Goal: Contribute content: Add original content to the website for others to see

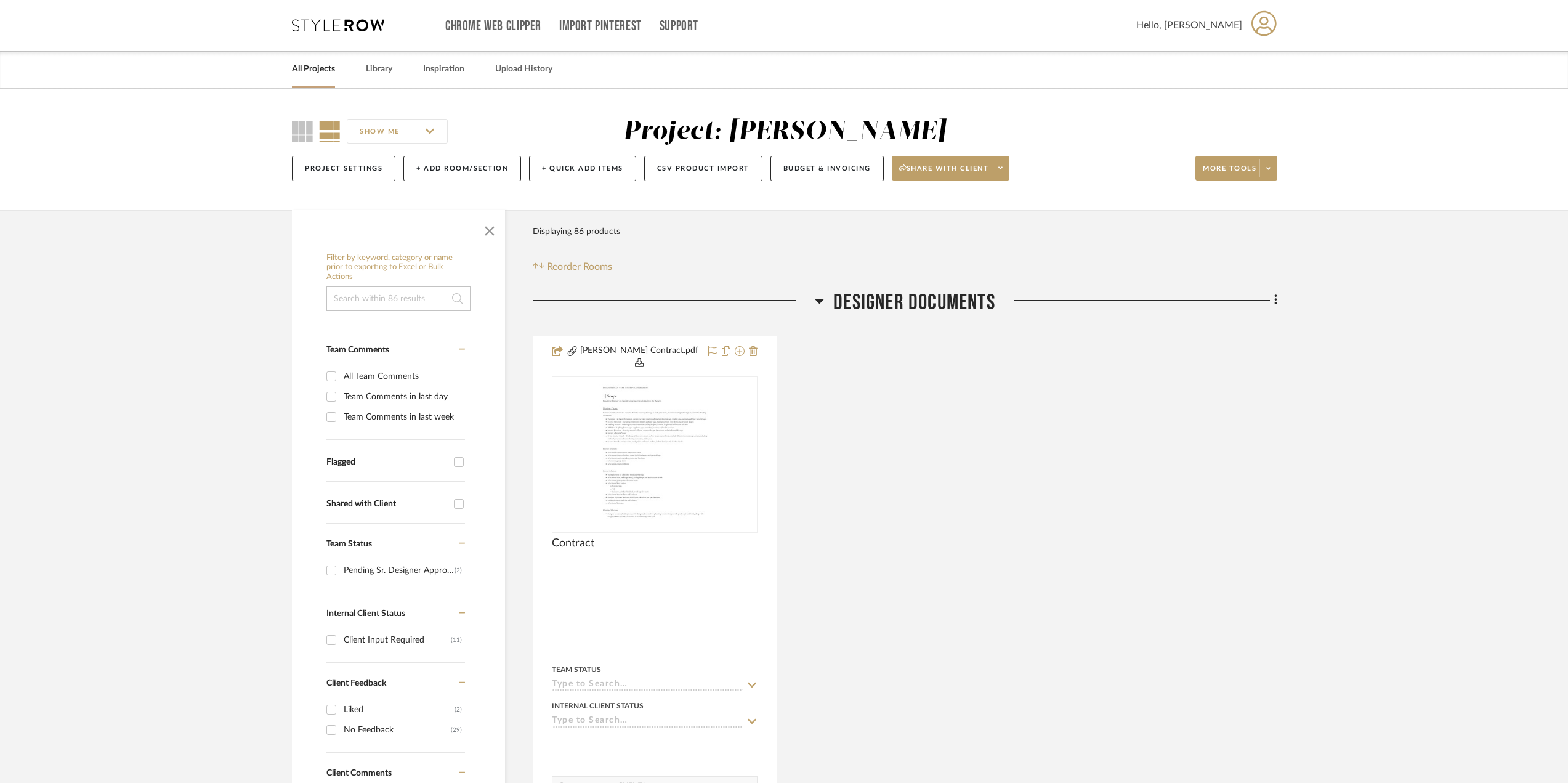
click at [320, 69] on link "All Projects" at bounding box center [313, 69] width 43 height 17
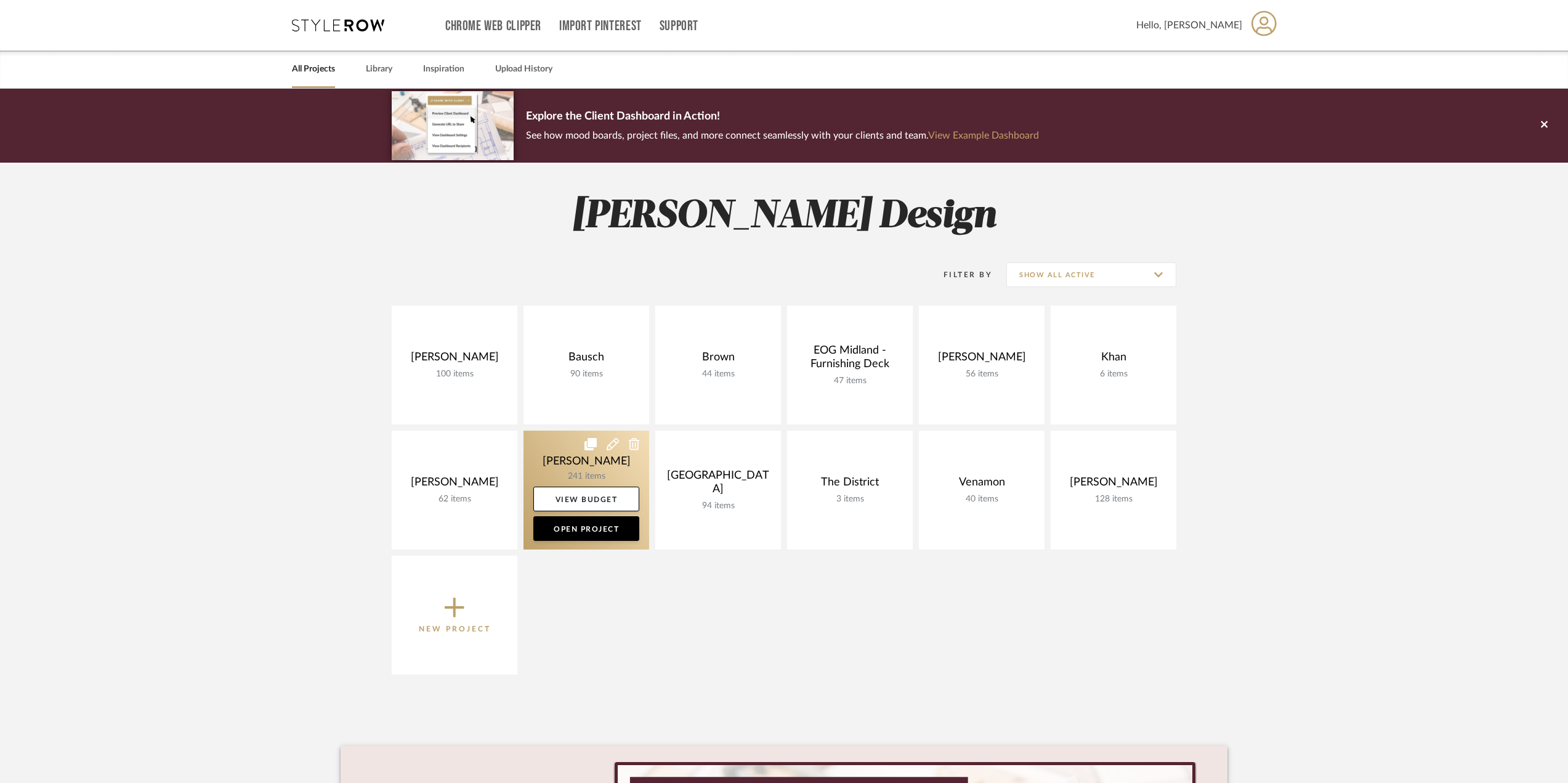
click at [553, 449] on link at bounding box center [587, 489] width 126 height 119
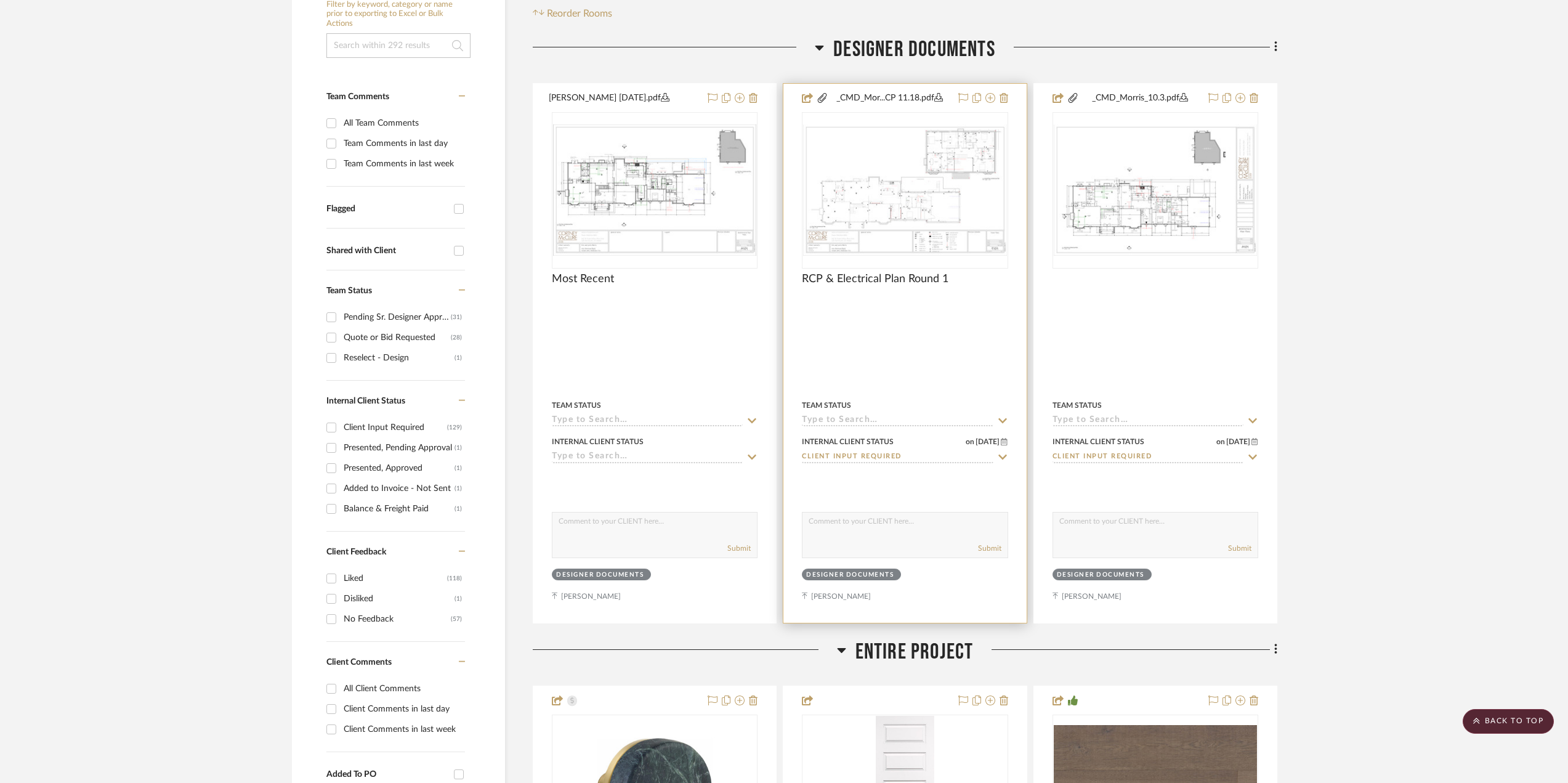
scroll to position [185, 0]
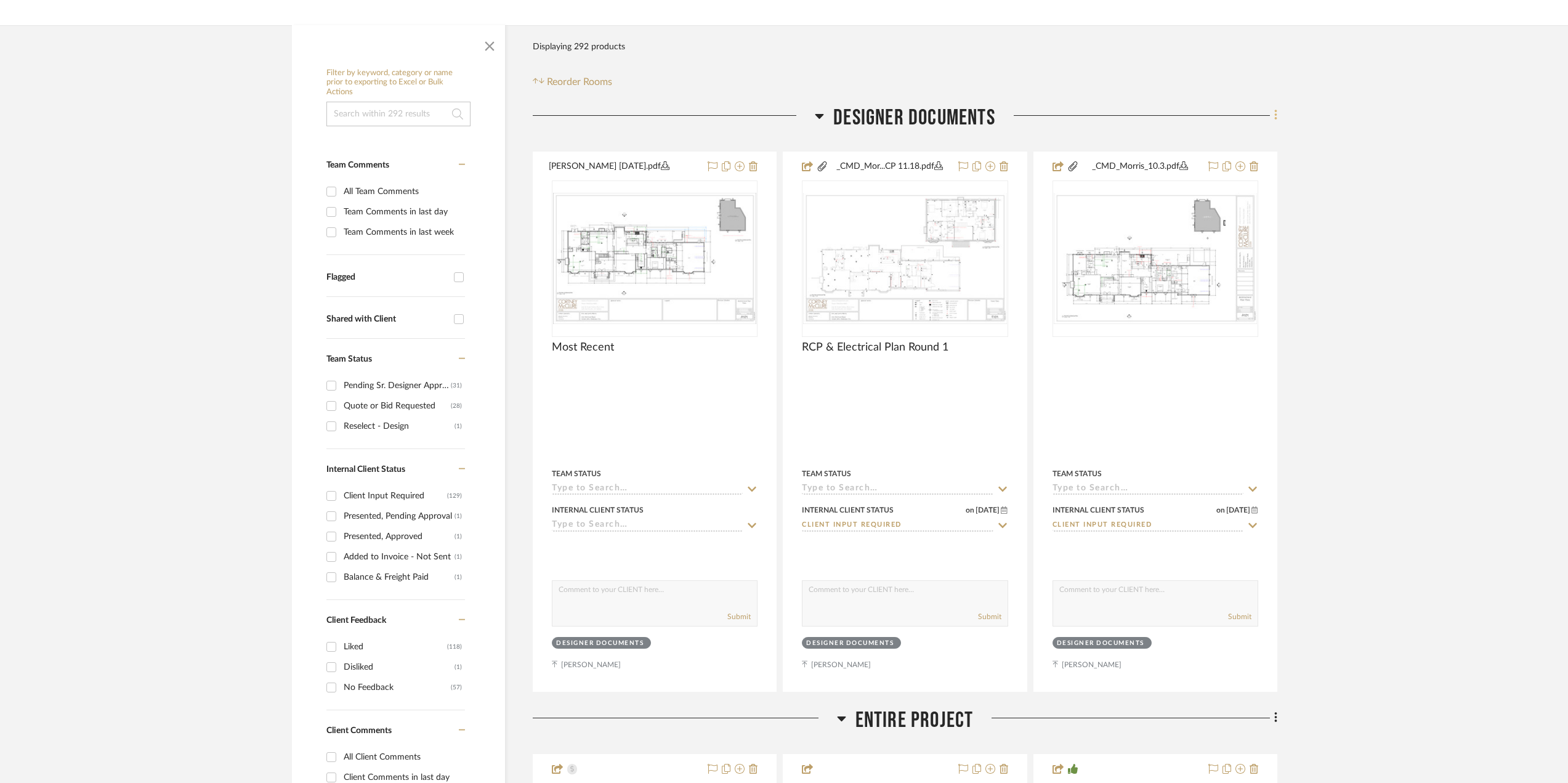
click at [1273, 115] on fa-icon at bounding box center [1274, 117] width 8 height 20
click at [1227, 146] on span "Add New Item" at bounding box center [1213, 142] width 55 height 10
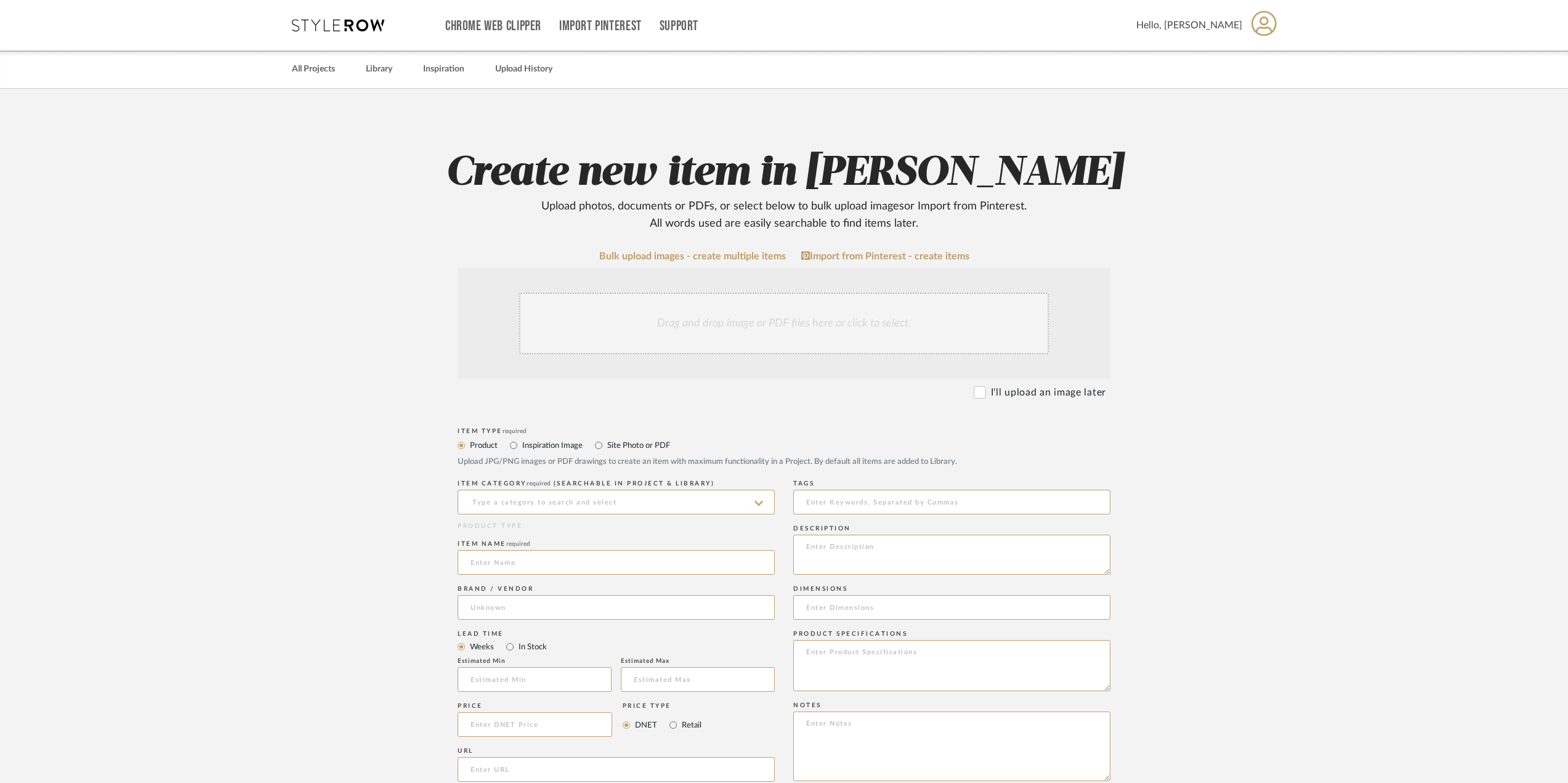
click at [623, 446] on label "Site Photo or PDF" at bounding box center [639, 445] width 64 height 14
click at [606, 446] on input "Site Photo or PDF" at bounding box center [598, 445] width 15 height 15
radio input "true"
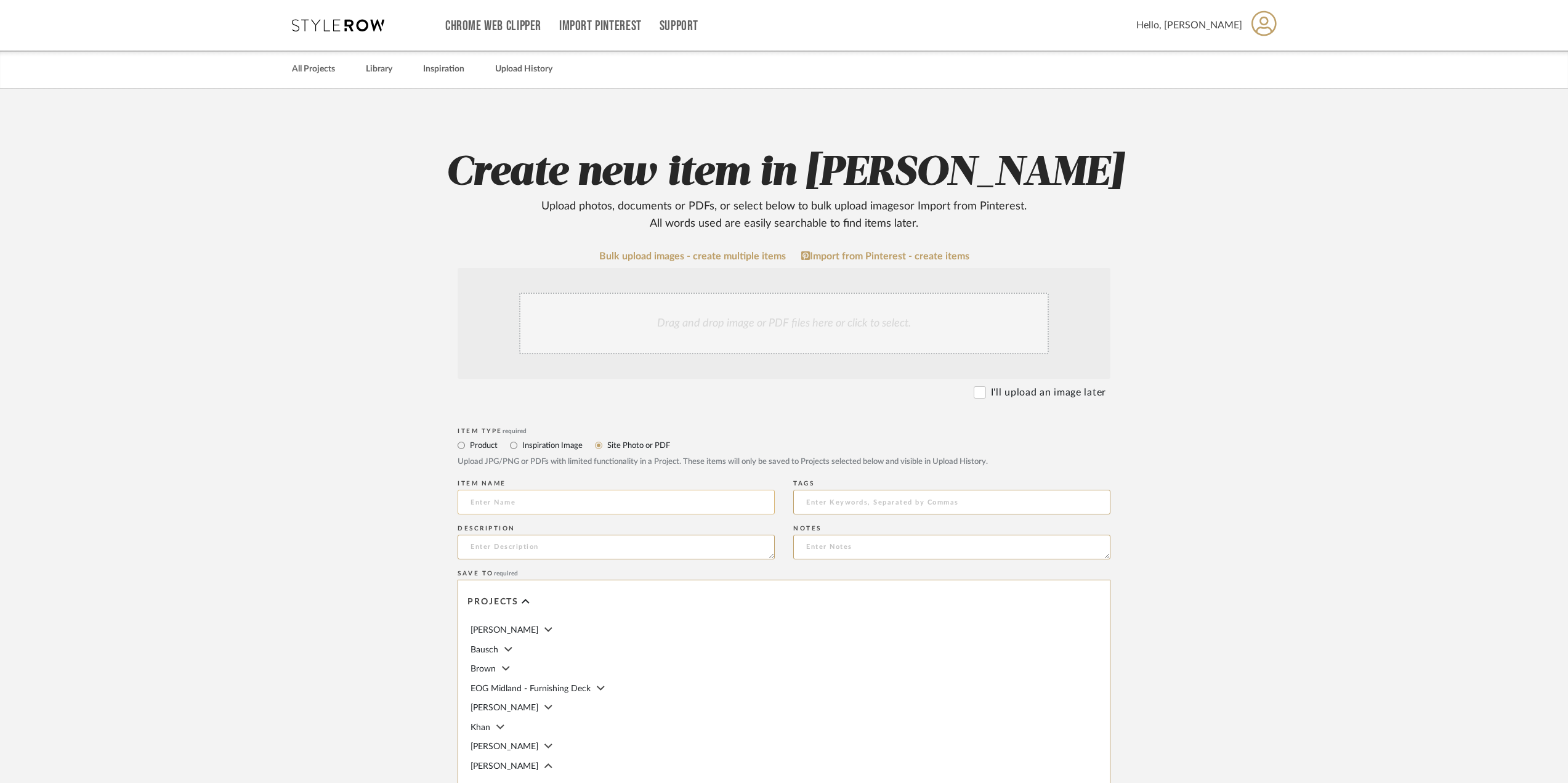
click at [585, 505] on input at bounding box center [616, 502] width 317 height 25
click at [744, 318] on div "Drag and drop image or PDF files here or click to select." at bounding box center [784, 323] width 530 height 61
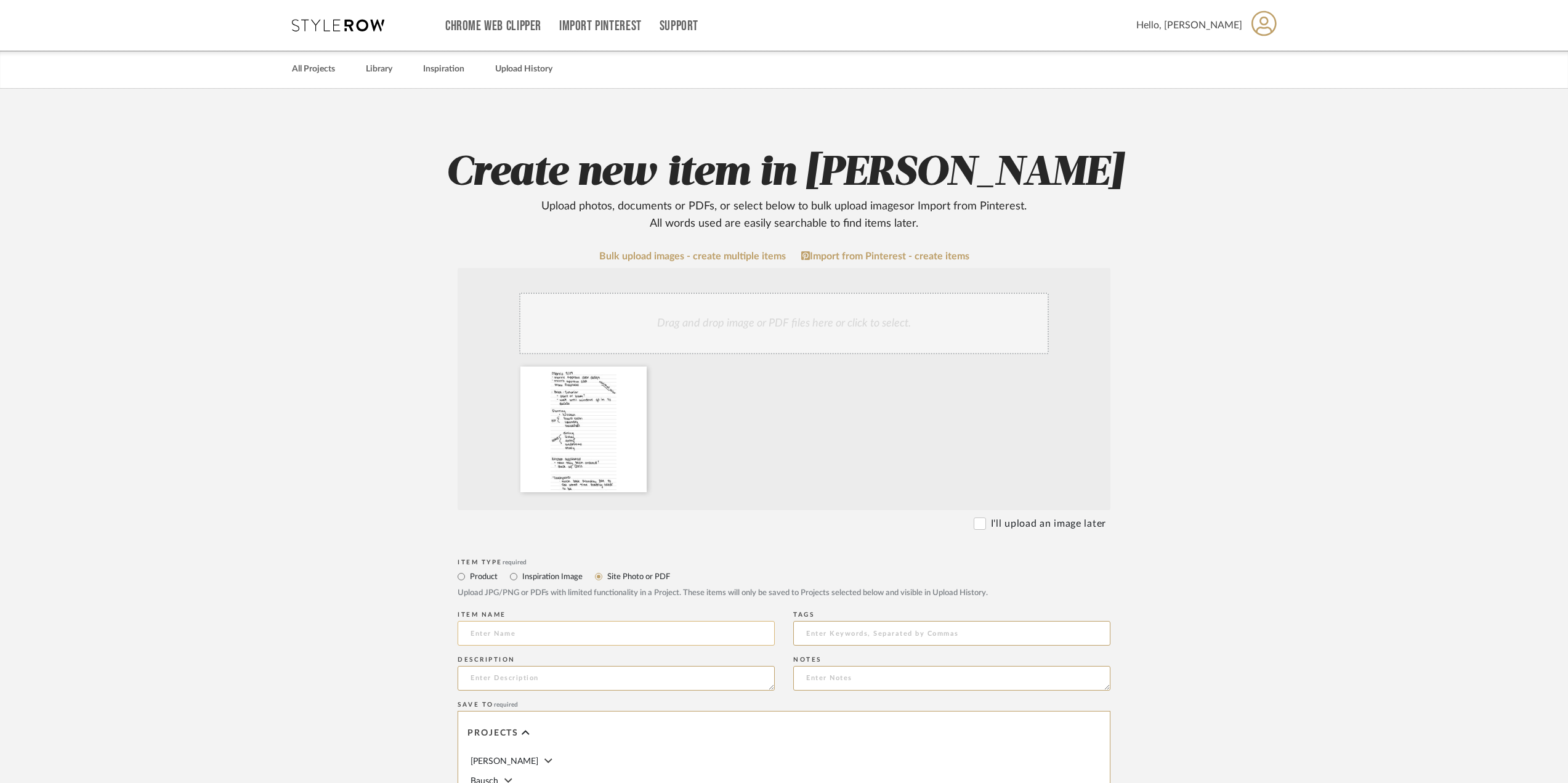
click at [580, 627] on input at bounding box center [616, 633] width 317 height 25
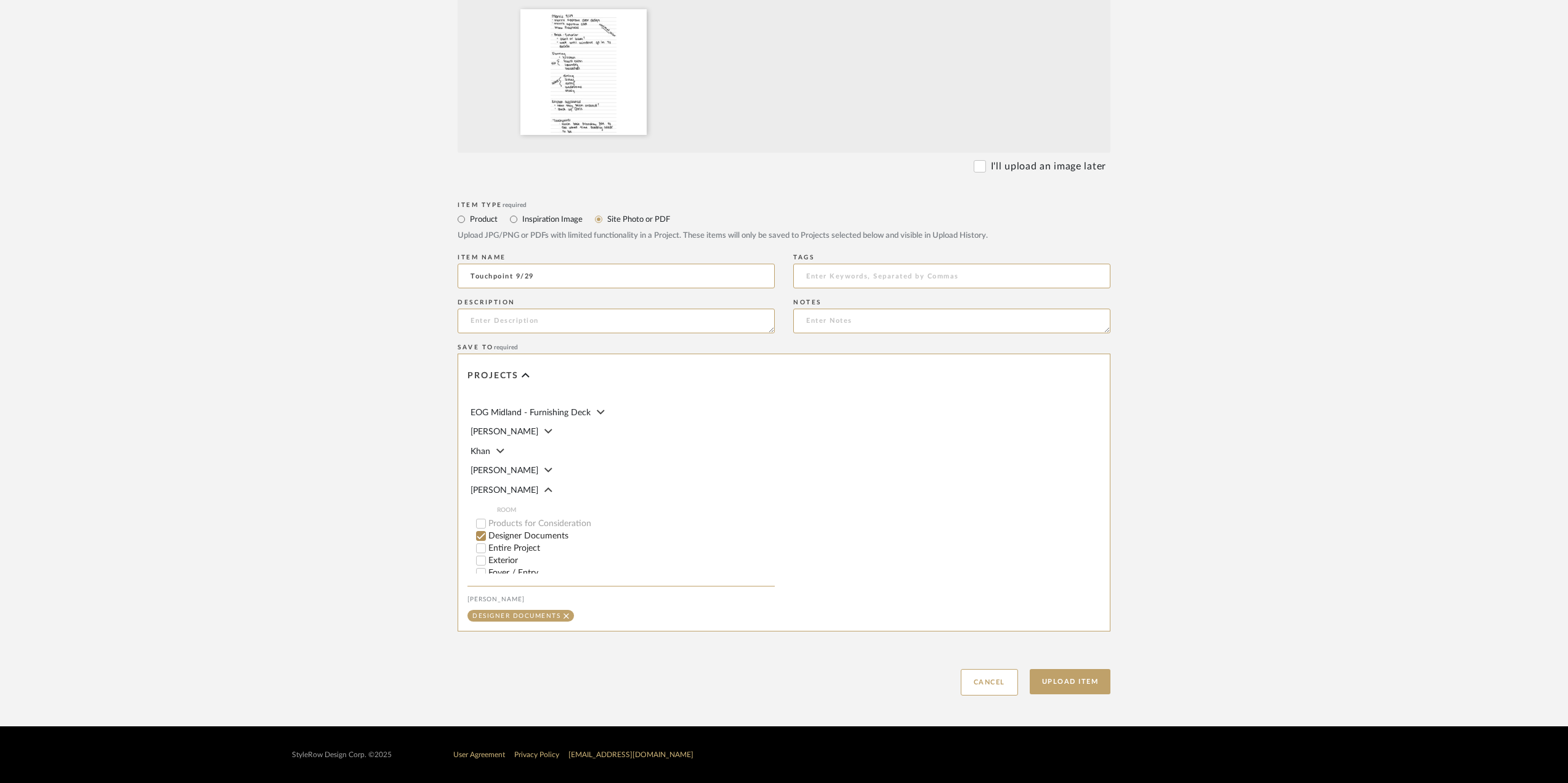
scroll to position [123, 0]
type input "Touchpoint 9/29"
click at [1051, 684] on button "Upload Item" at bounding box center [1070, 681] width 81 height 26
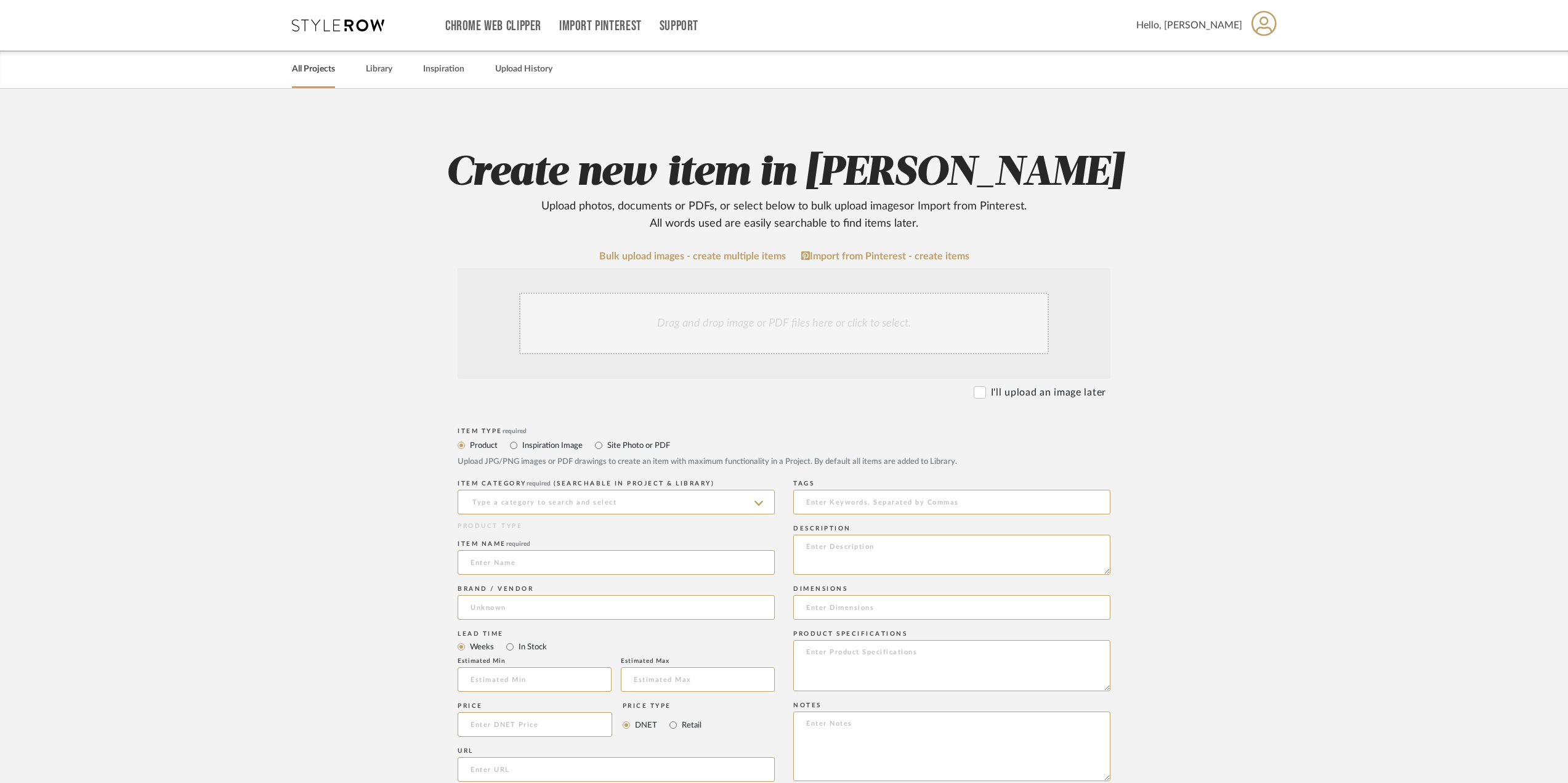
click at [319, 70] on link "All Projects" at bounding box center [313, 69] width 43 height 17
